Goal: Navigation & Orientation: Find specific page/section

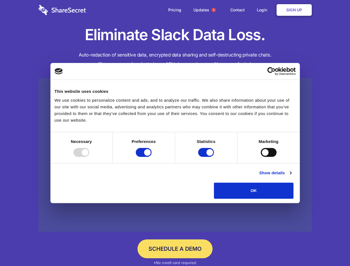
click at [89, 157] on div at bounding box center [82, 152] width 16 height 9
click at [152, 157] on input "Preferences" at bounding box center [144, 152] width 16 height 9
checkbox input "false"
click at [207, 157] on input "Statistics" at bounding box center [206, 152] width 16 height 9
checkbox input "false"
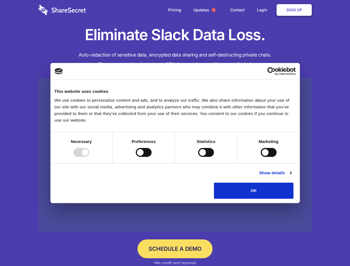
click at [261, 157] on input "Marketing" at bounding box center [269, 152] width 16 height 9
checkbox input "true"
click at [292, 176] on link "Show details" at bounding box center [275, 173] width 32 height 7
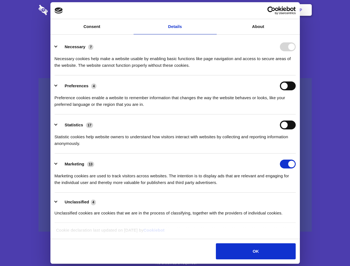
click at [296, 69] on div "Necessary cookies help make a website usable by enabling basic functions like p…" at bounding box center [175, 59] width 241 height 17
click at [214, 10] on span "1" at bounding box center [214, 10] width 4 height 4
